Goal: Information Seeking & Learning: Learn about a topic

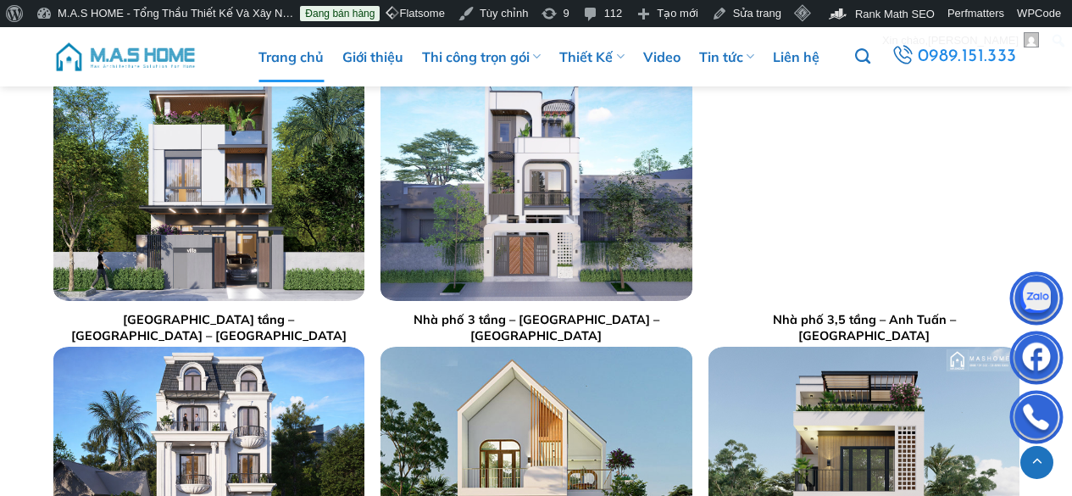
scroll to position [3304, 0]
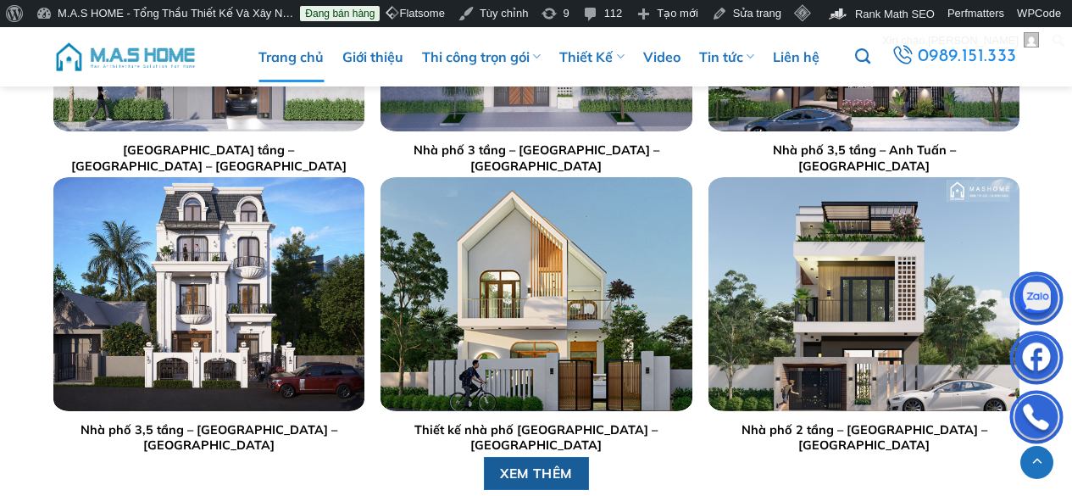
click at [529, 470] on span "XEM THÊM" at bounding box center [536, 473] width 73 height 21
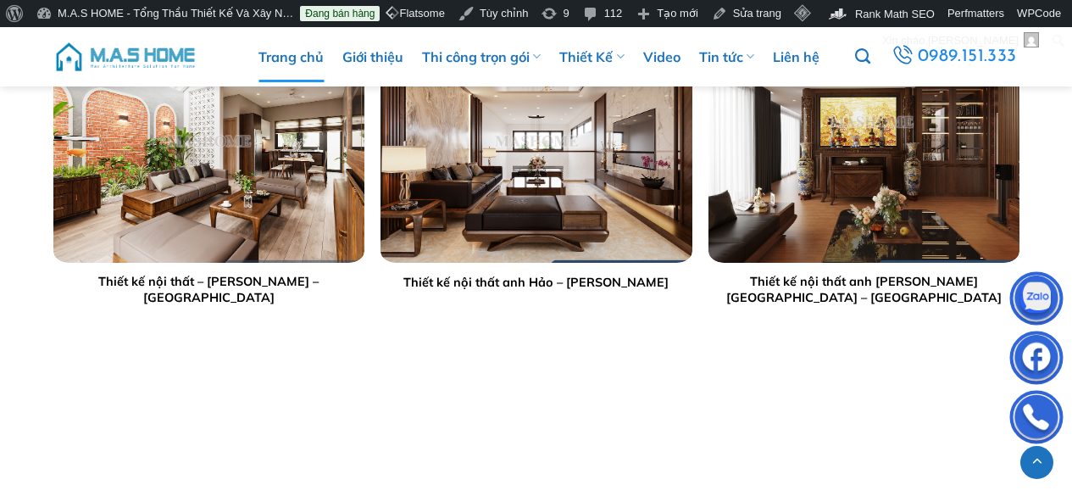
scroll to position [4066, 0]
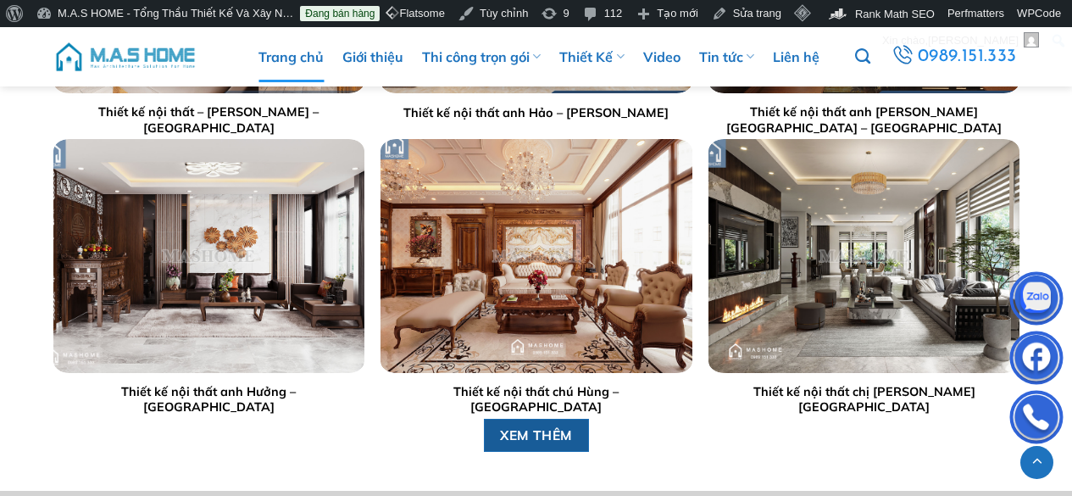
click at [543, 437] on span "XEM THÊM" at bounding box center [536, 434] width 73 height 21
click at [188, 55] on img at bounding box center [125, 56] width 144 height 51
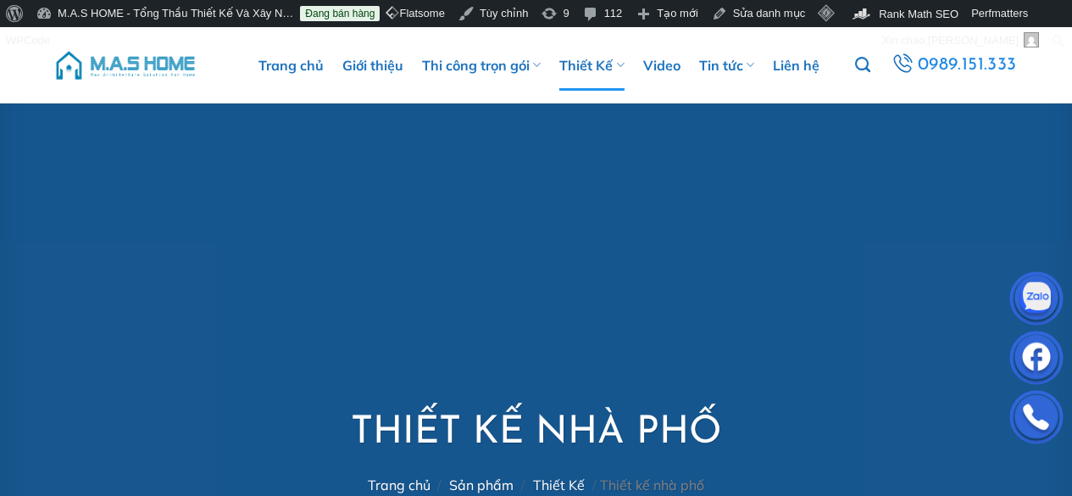
click at [166, 64] on img at bounding box center [125, 65] width 144 height 51
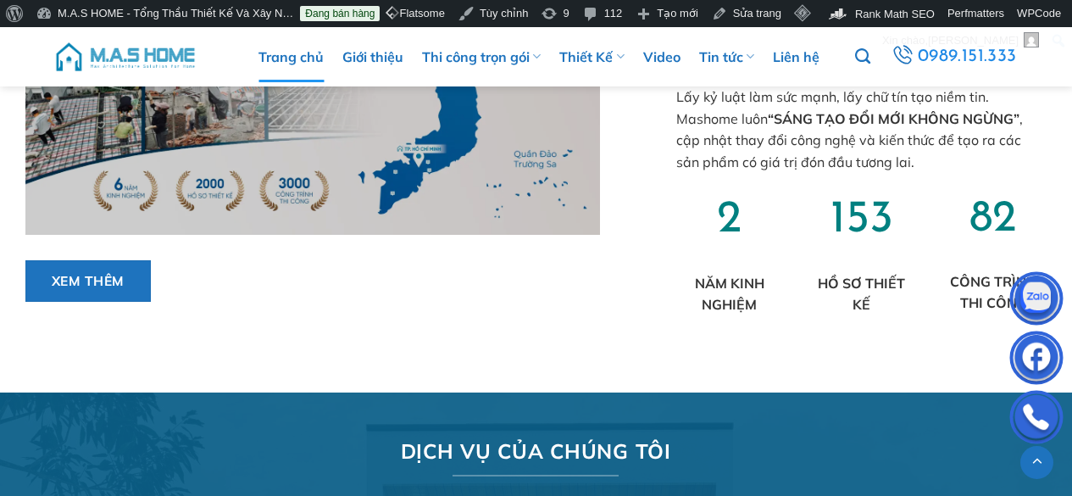
scroll to position [1440, 0]
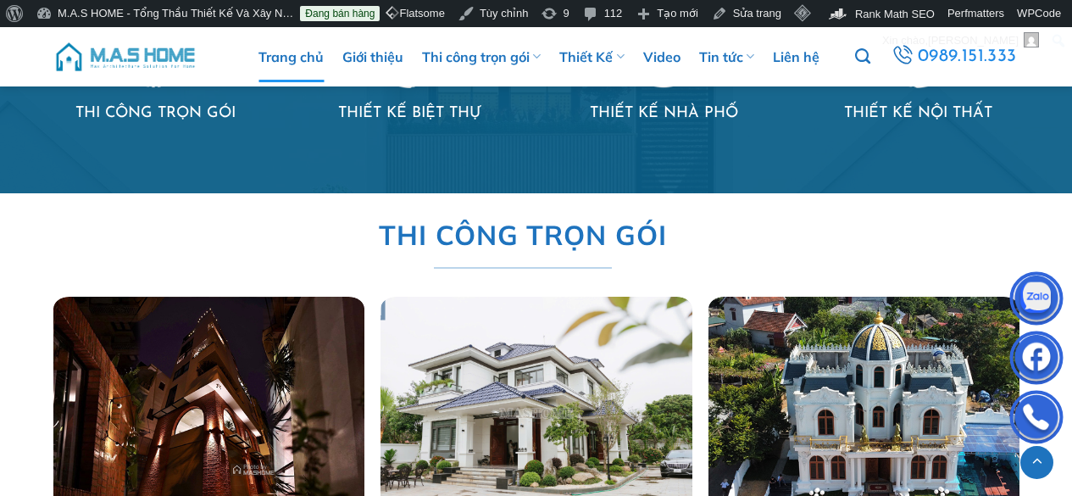
click at [136, 47] on img at bounding box center [125, 56] width 144 height 51
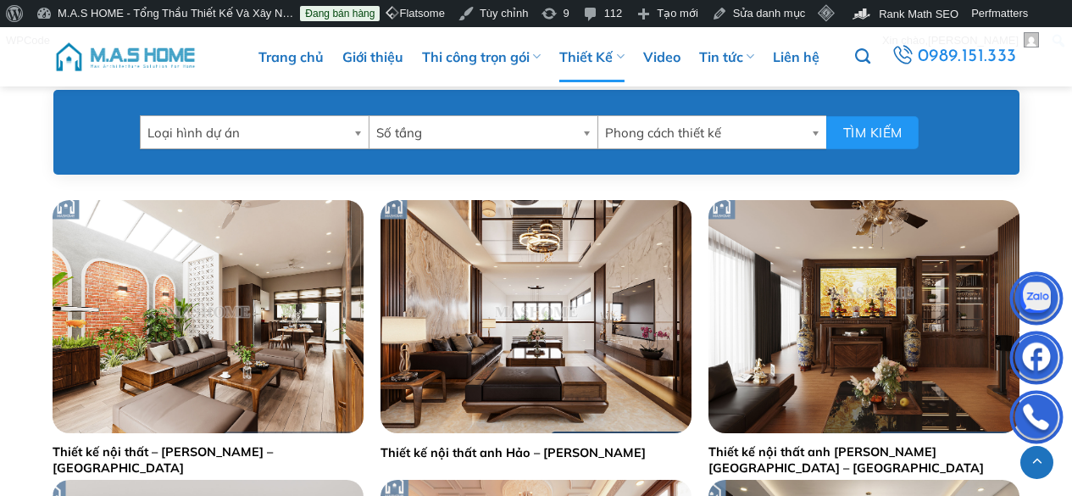
scroll to position [339, 0]
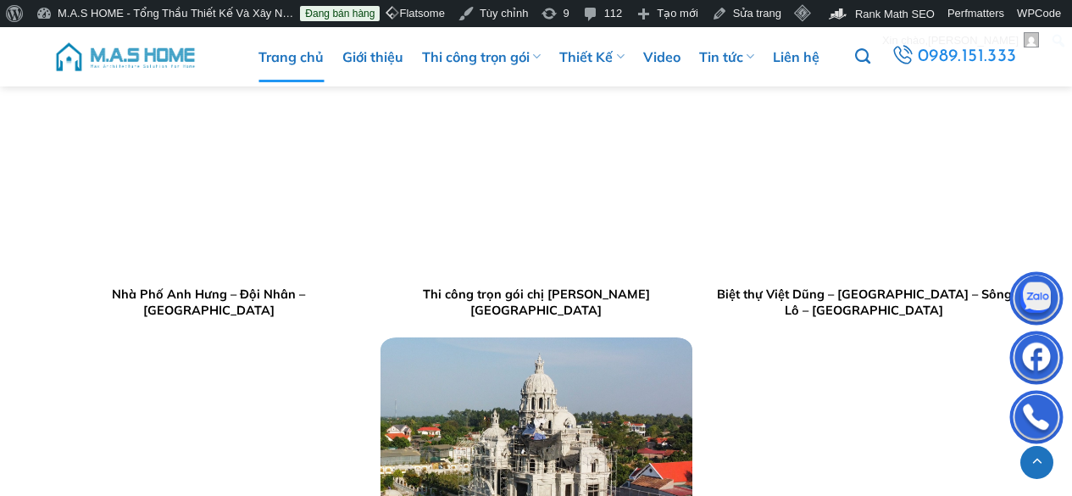
scroll to position [1864, 0]
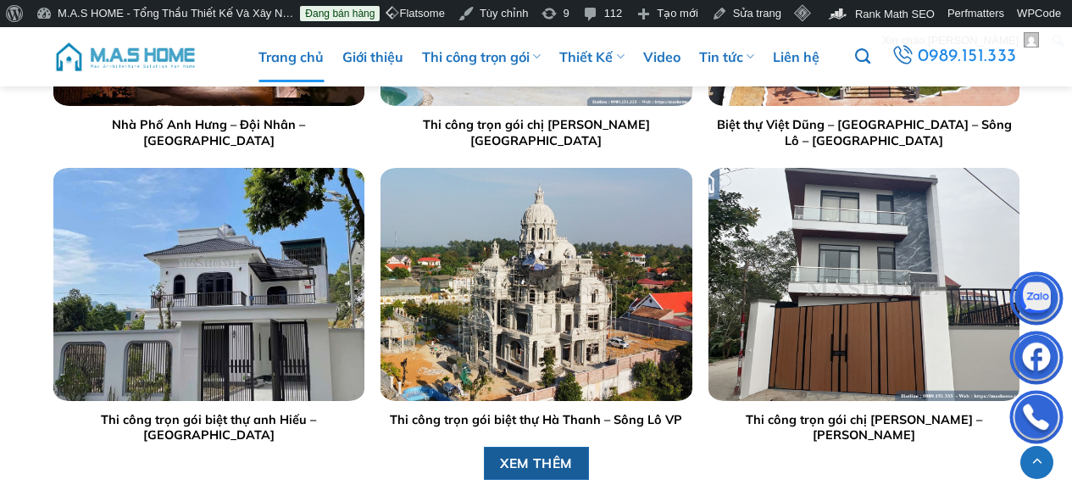
click at [556, 470] on span "XEM THÊM" at bounding box center [536, 462] width 73 height 21
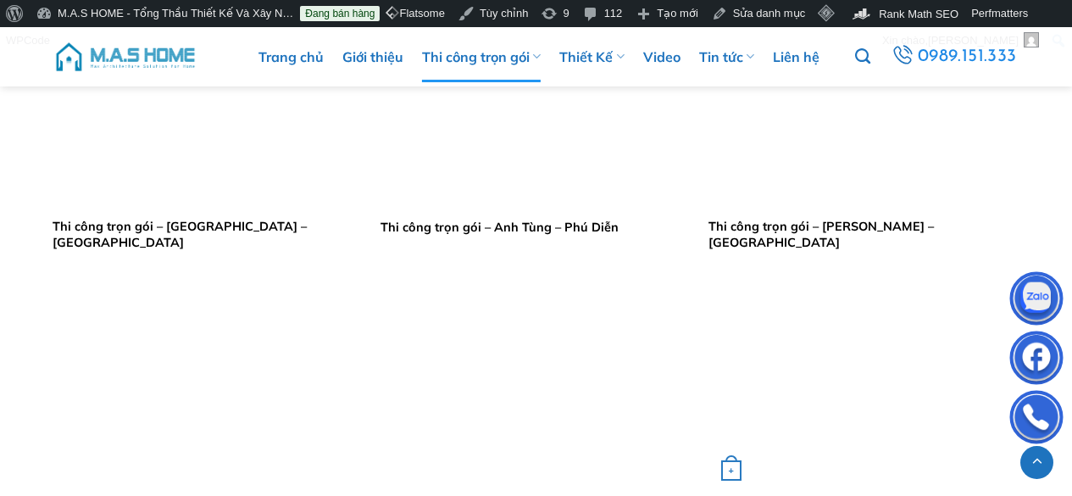
scroll to position [1271, 0]
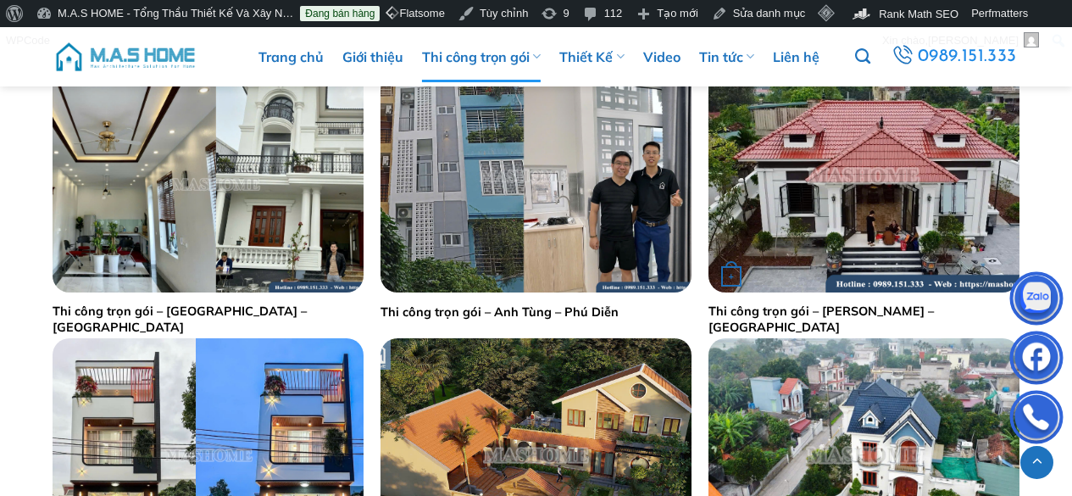
click at [834, 216] on img "Thi công trọn gói - Anh Vũ - Hà Nam" at bounding box center [863, 175] width 311 height 233
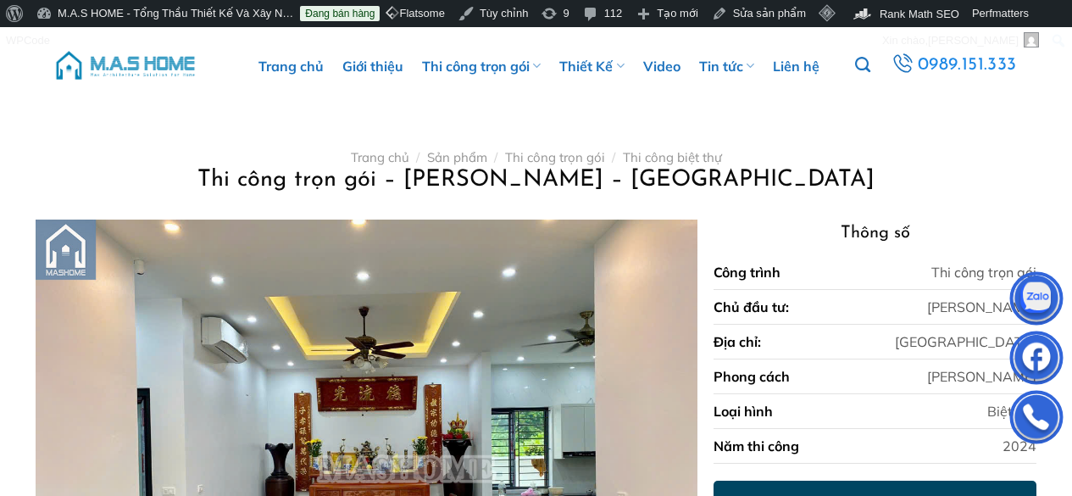
click at [152, 61] on img at bounding box center [125, 65] width 144 height 51
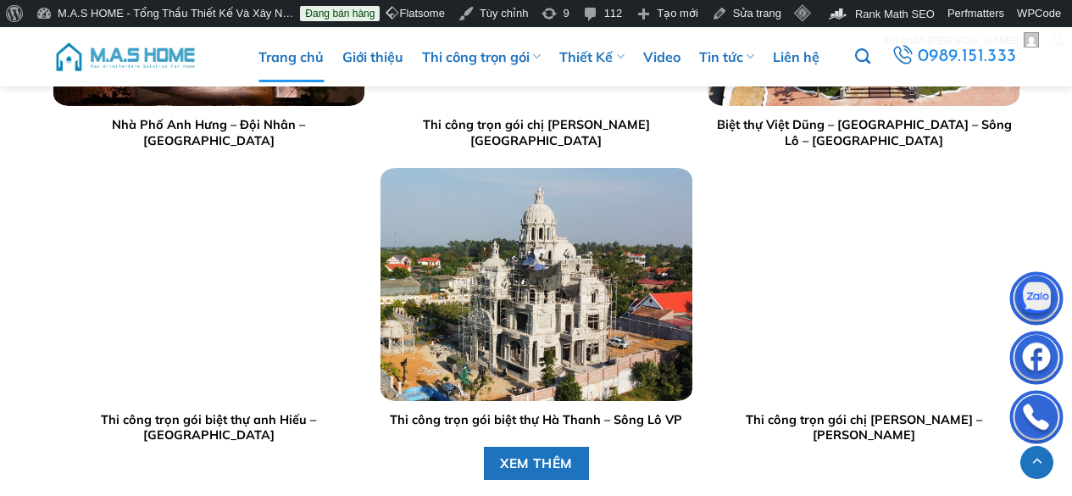
scroll to position [1948, 0]
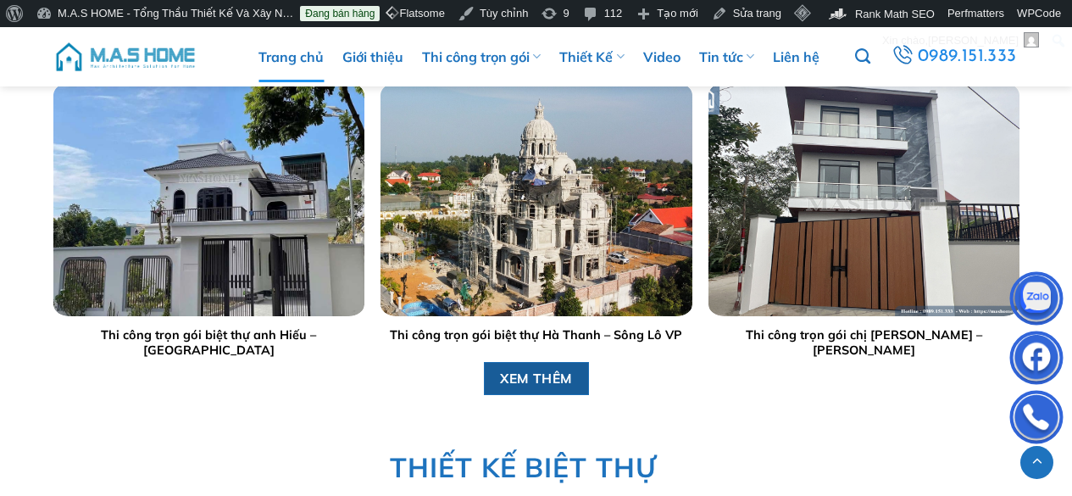
click at [575, 378] on link "XEM THÊM" at bounding box center [536, 378] width 106 height 33
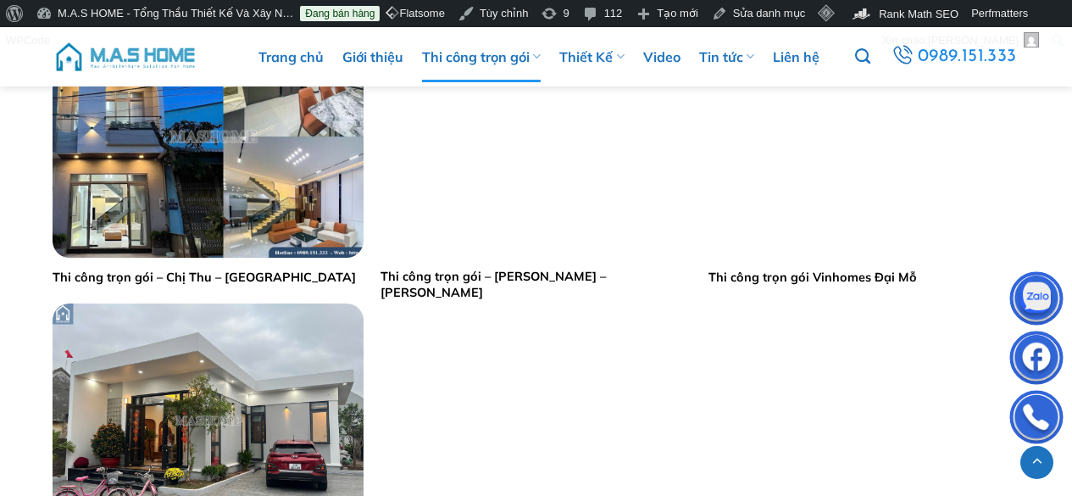
scroll to position [1694, 0]
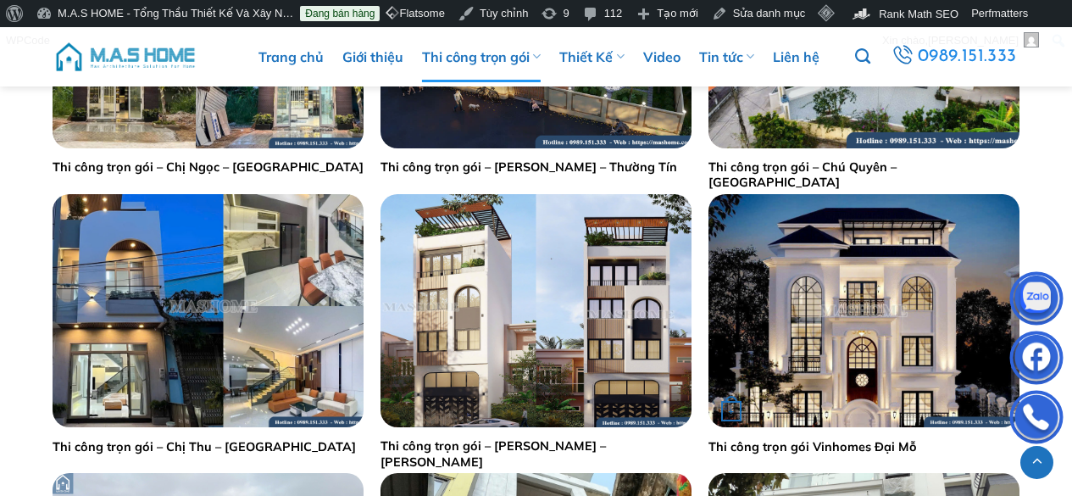
click at [895, 329] on img "Thi công trọn gói Vinhomes Đại Mỗ" at bounding box center [863, 310] width 311 height 233
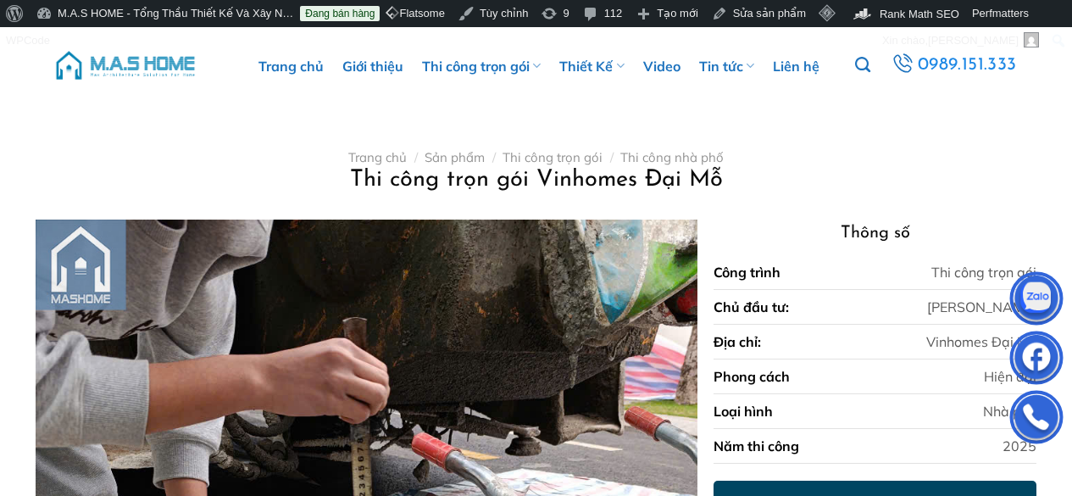
click at [144, 67] on img at bounding box center [125, 65] width 144 height 51
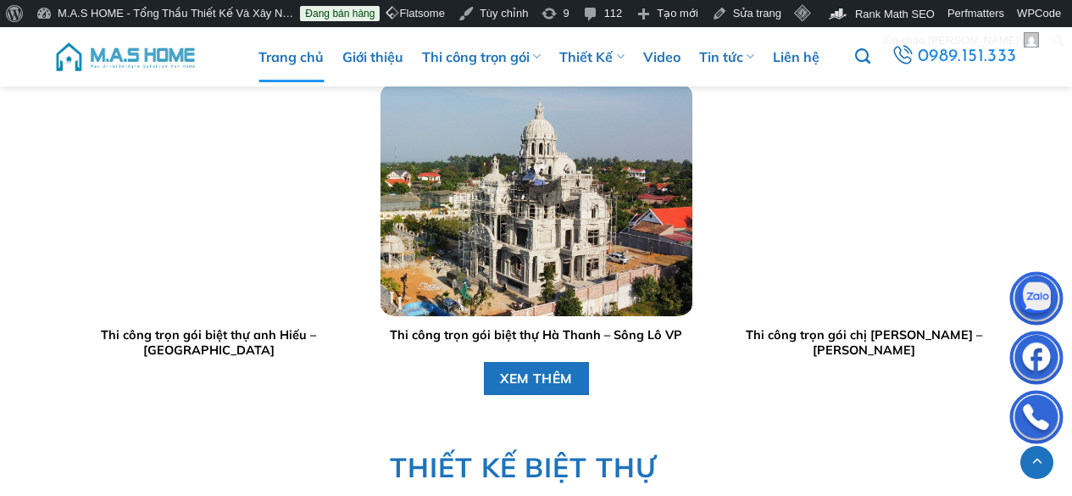
scroll to position [2033, 0]
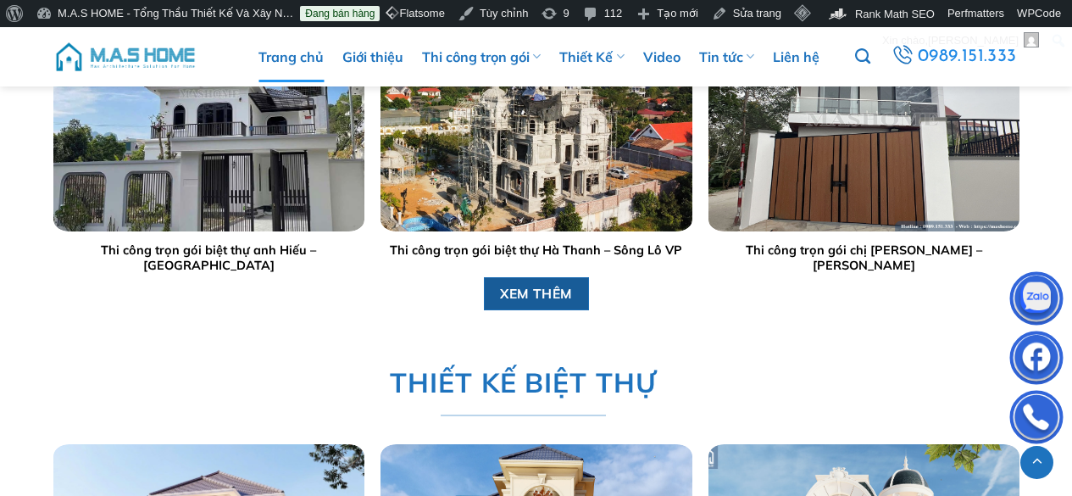
click at [551, 293] on span "XEM THÊM" at bounding box center [536, 293] width 73 height 21
